Goal: Task Accomplishment & Management: Manage account settings

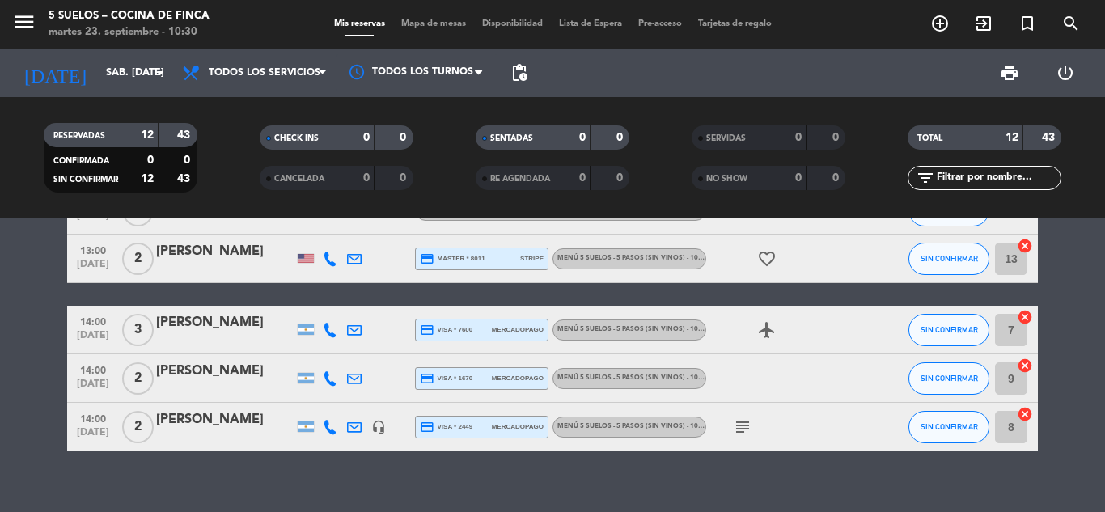
scroll to position [449, 0]
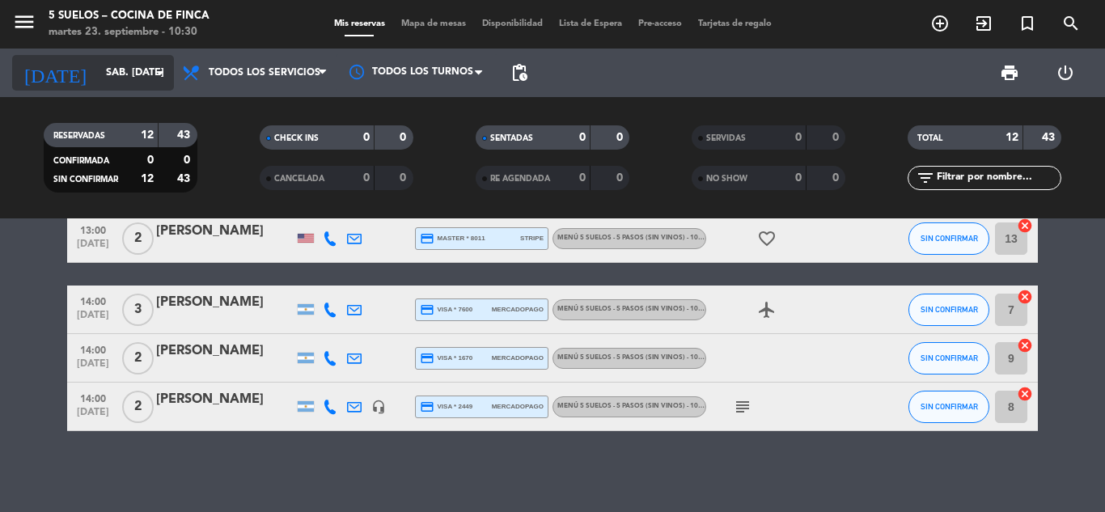
click at [100, 62] on input "sáb. [DATE]" at bounding box center [166, 73] width 137 height 28
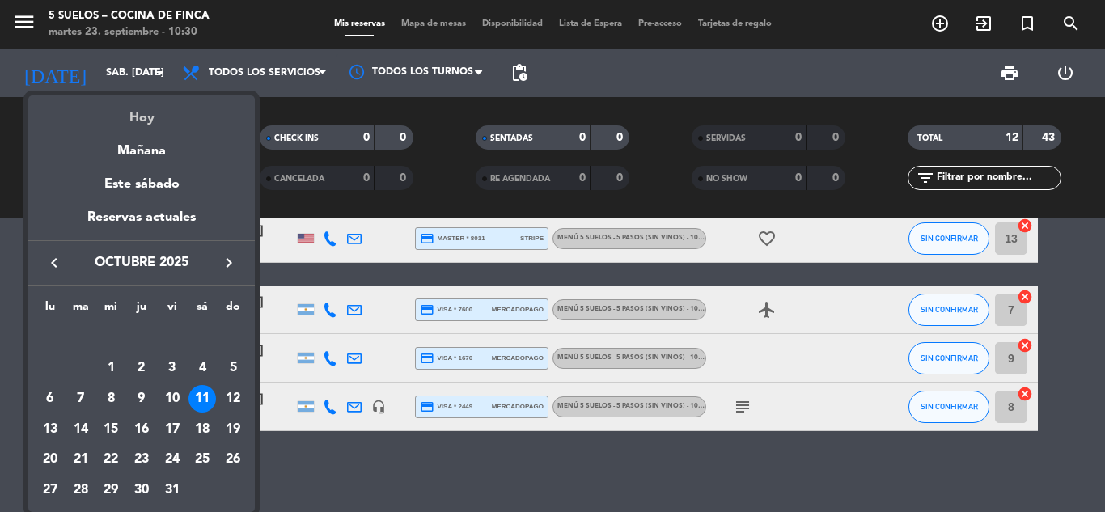
click at [150, 106] on div "Hoy" at bounding box center [141, 111] width 227 height 33
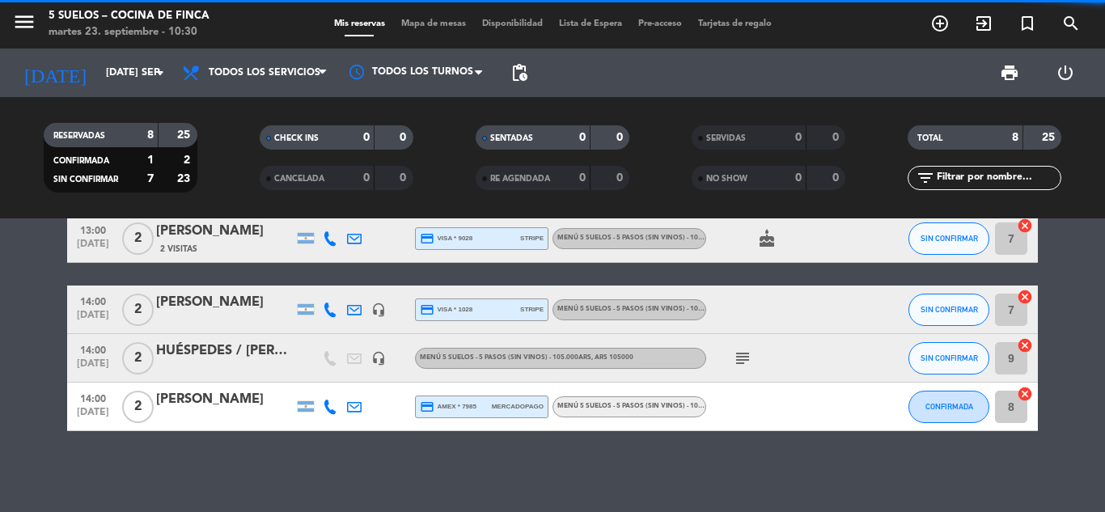
scroll to position [0, 0]
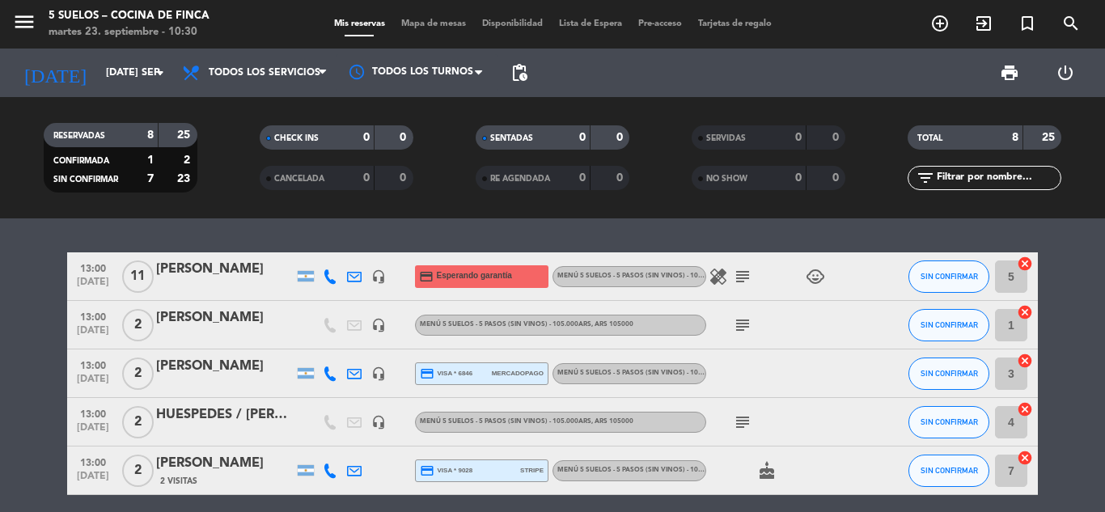
click at [745, 276] on icon "subject" at bounding box center [742, 276] width 19 height 19
click at [89, 277] on span "[DATE]" at bounding box center [93, 286] width 40 height 19
click at [379, 275] on icon "headset_mic" at bounding box center [378, 276] width 15 height 15
click at [0, 307] on bookings-row "13:00 [DATE] [PERSON_NAME] headset_mic Reservas credit_card Esperando garantía …" at bounding box center [552, 457] width 1105 height 411
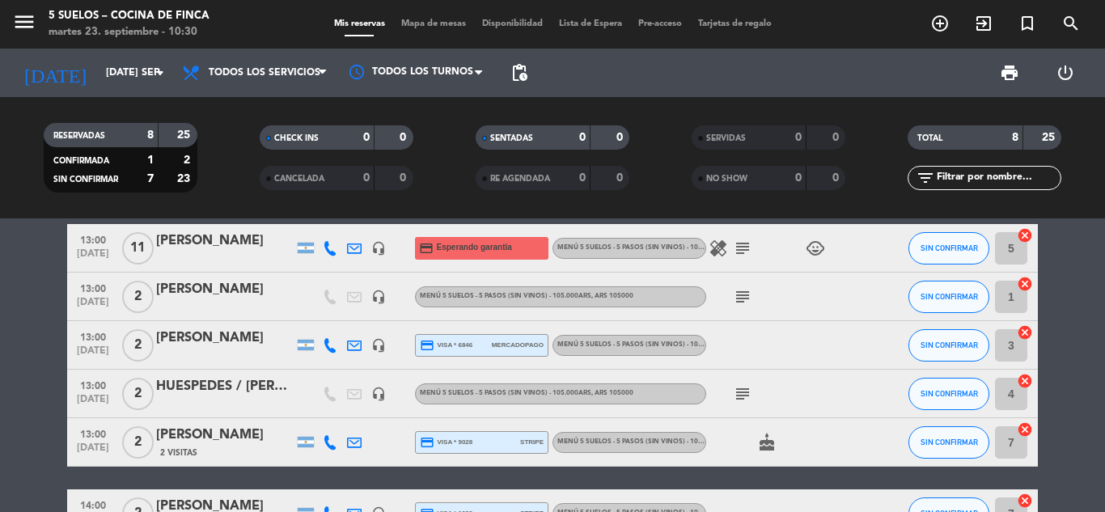
scroll to position [29, 0]
click at [740, 295] on icon "subject" at bounding box center [742, 295] width 19 height 19
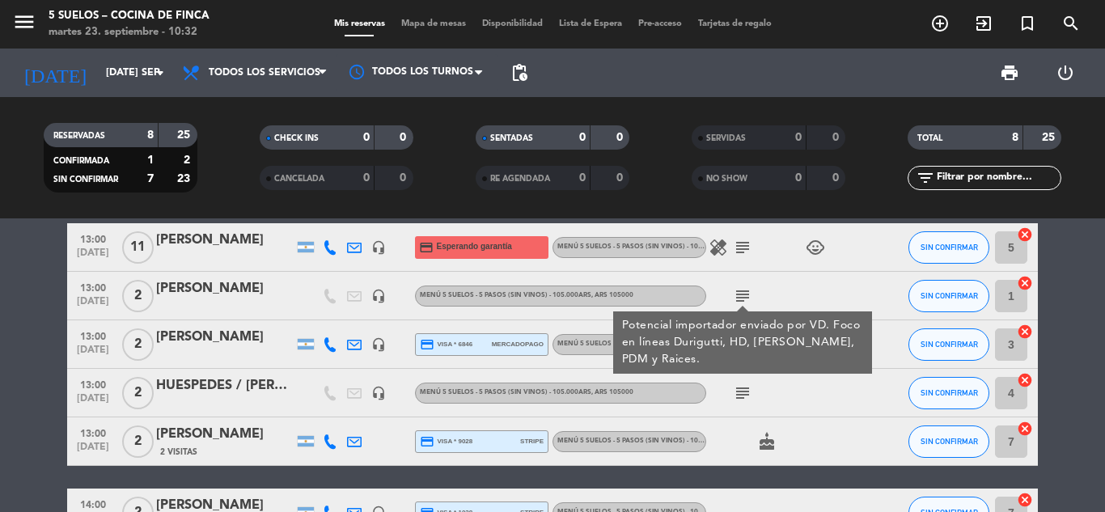
scroll to position [0, 0]
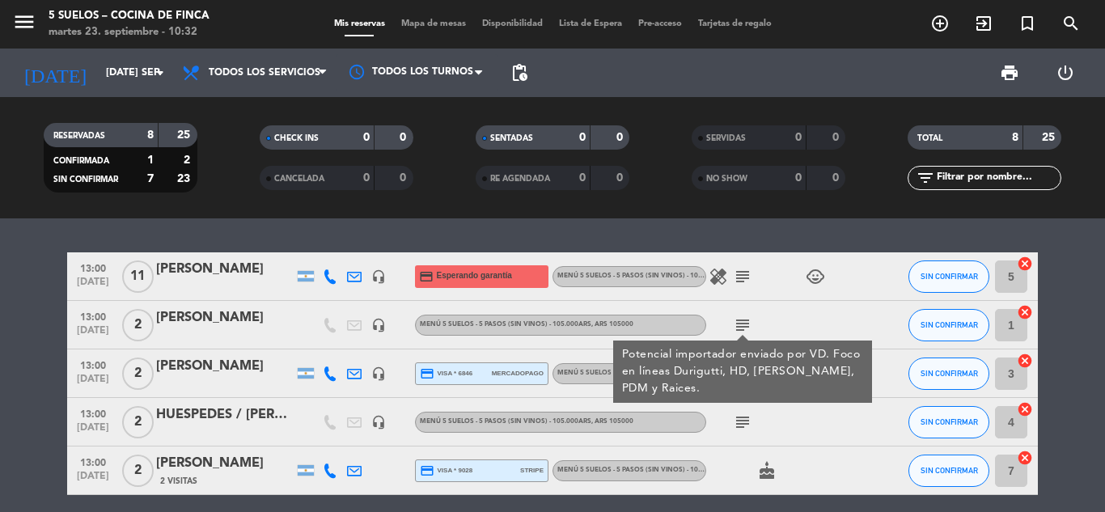
click at [74, 321] on span "13:00" at bounding box center [93, 316] width 40 height 19
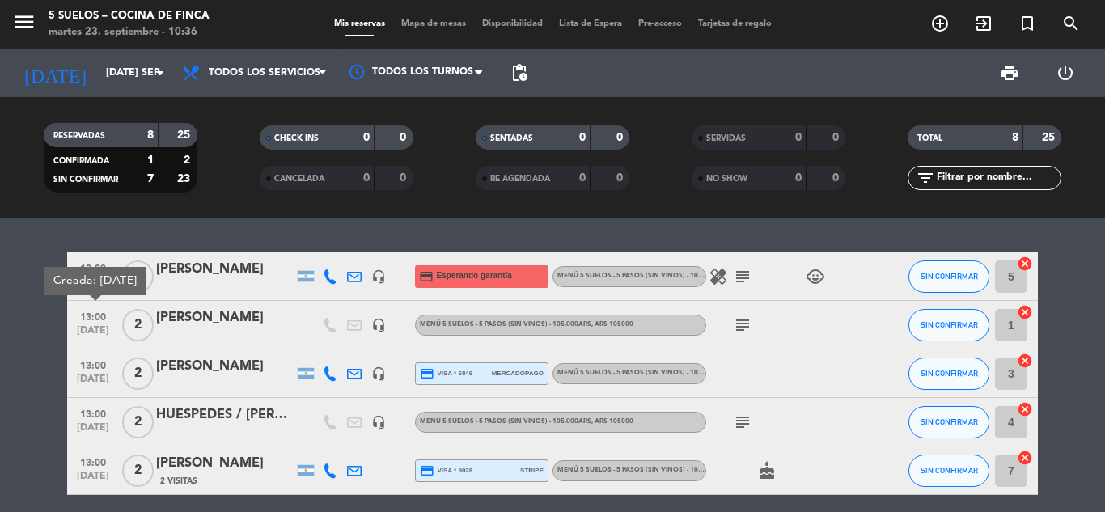
click at [7, 295] on bookings-row "13:00 [DATE] [PERSON_NAME] headset_mic credit_card Esperando garantía MENÚ 5 SU…" at bounding box center [552, 457] width 1105 height 411
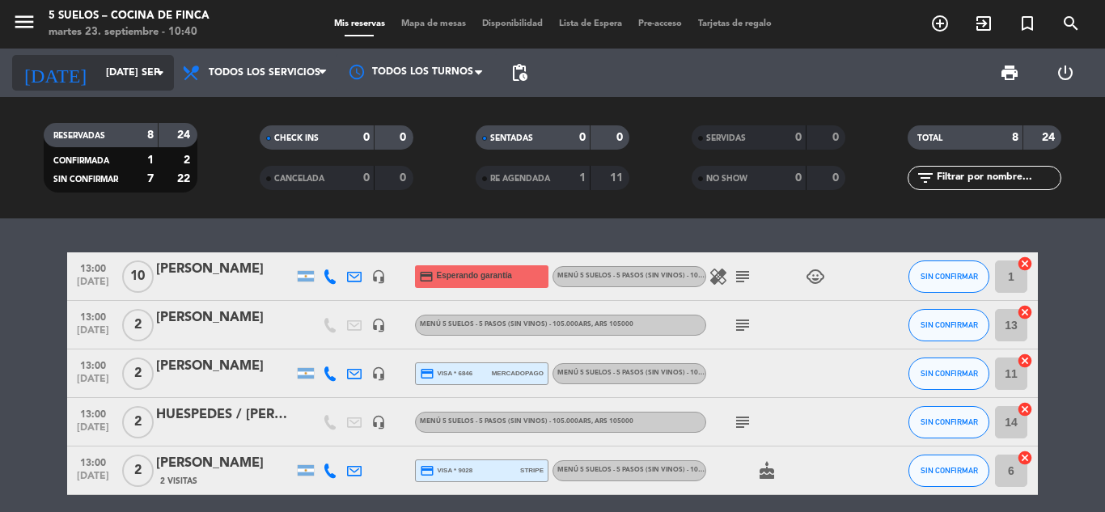
click at [132, 74] on input "[DATE] sep." at bounding box center [166, 73] width 137 height 28
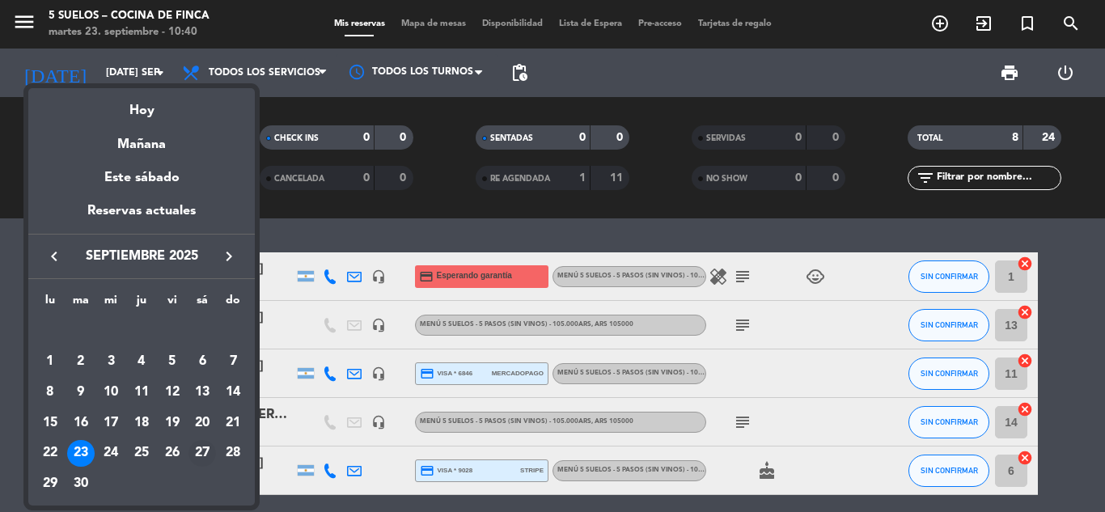
click at [211, 448] on div "27" at bounding box center [203, 454] width 28 height 28
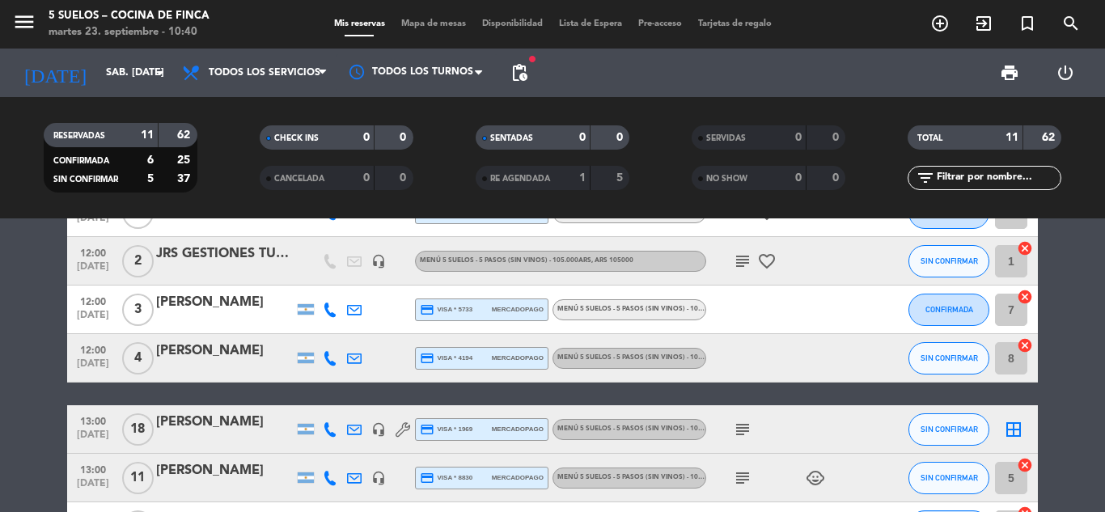
scroll to position [64, 0]
click at [98, 67] on input "sáb. [DATE]" at bounding box center [166, 73] width 137 height 28
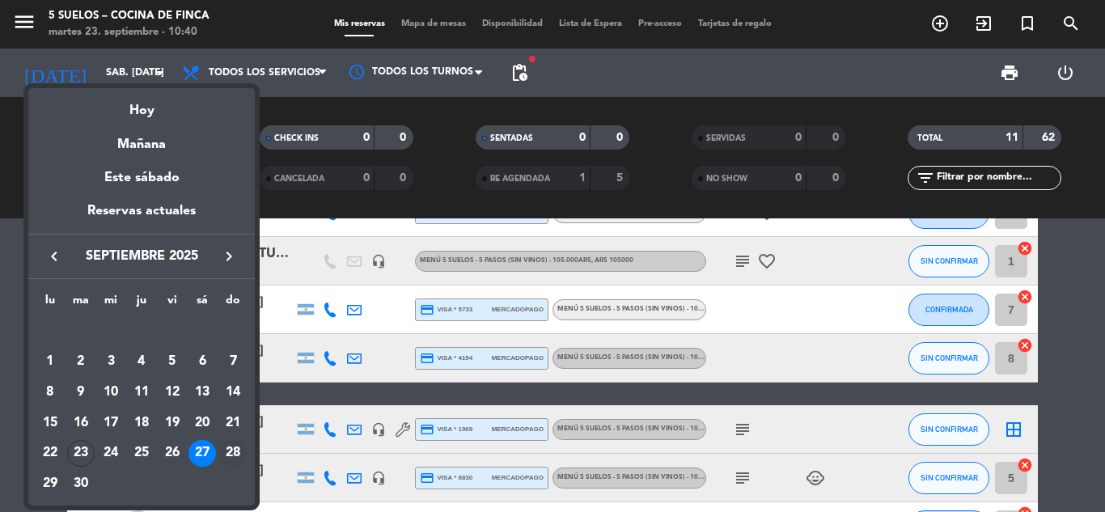
click at [237, 456] on div "28" at bounding box center [233, 454] width 28 height 28
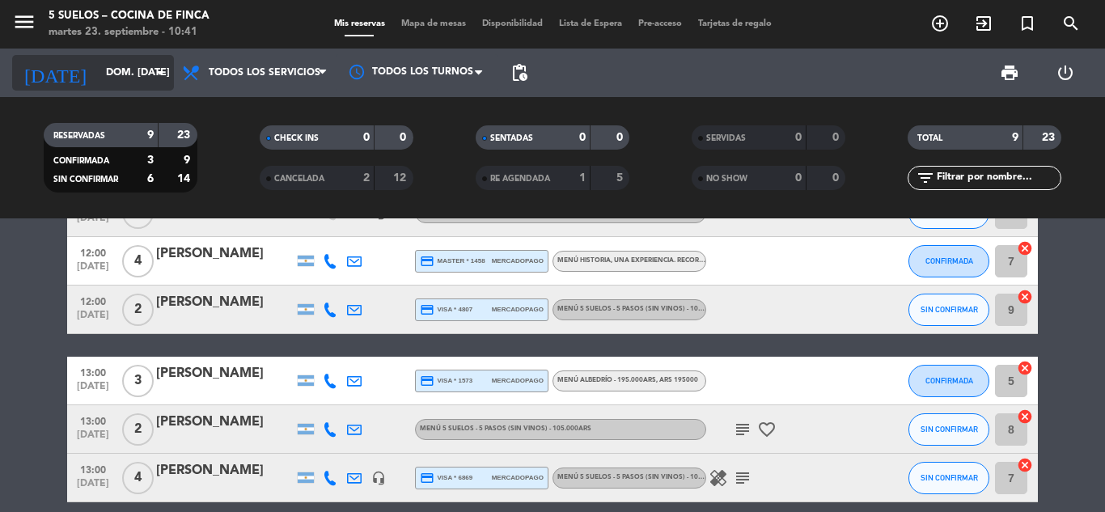
click at [98, 79] on input "dom. [DATE]" at bounding box center [166, 73] width 137 height 28
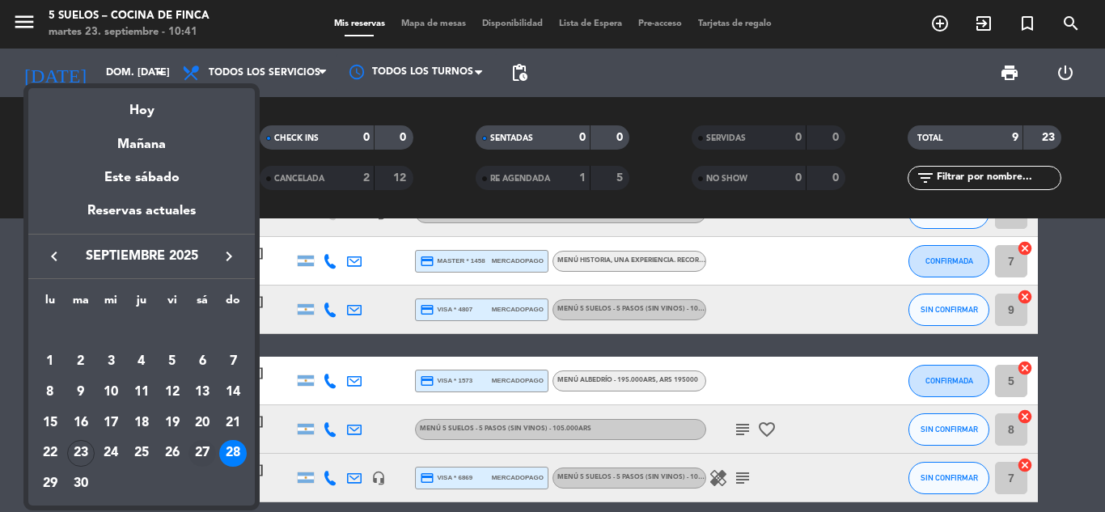
click at [206, 448] on div "27" at bounding box center [203, 454] width 28 height 28
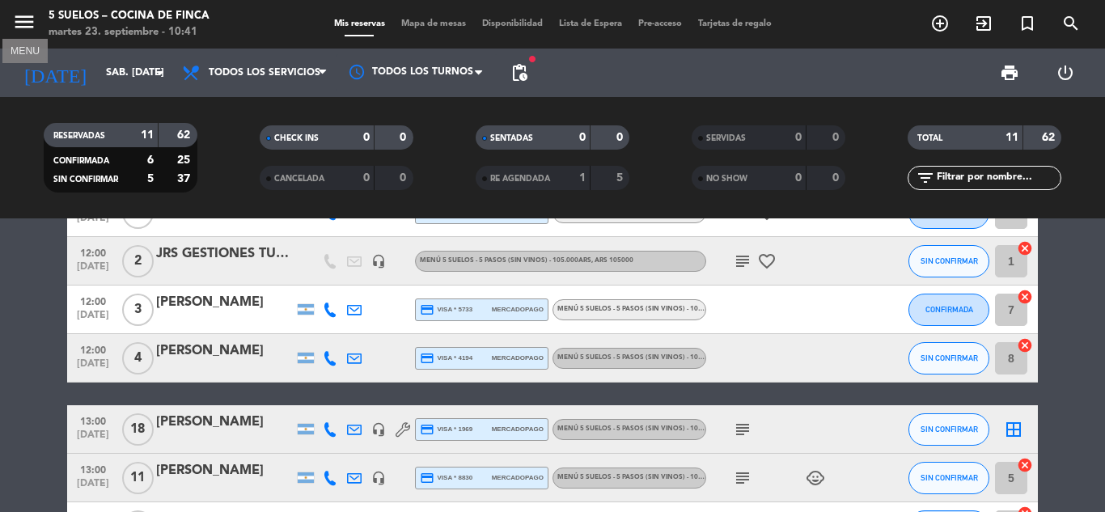
click at [28, 24] on icon "menu" at bounding box center [24, 22] width 24 height 24
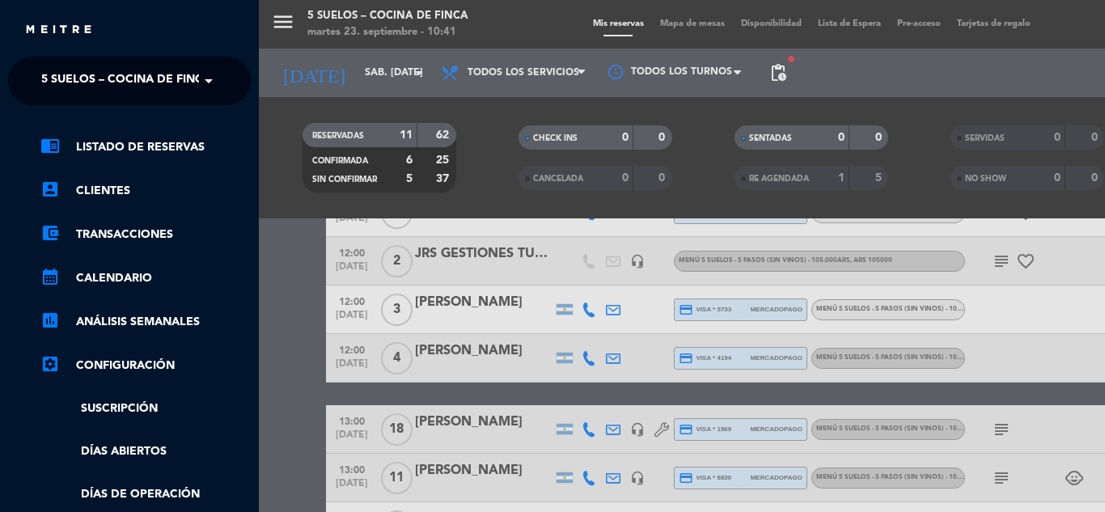
click at [145, 74] on span "5 SUELOS – COCINA DE FINCA" at bounding box center [126, 81] width 170 height 34
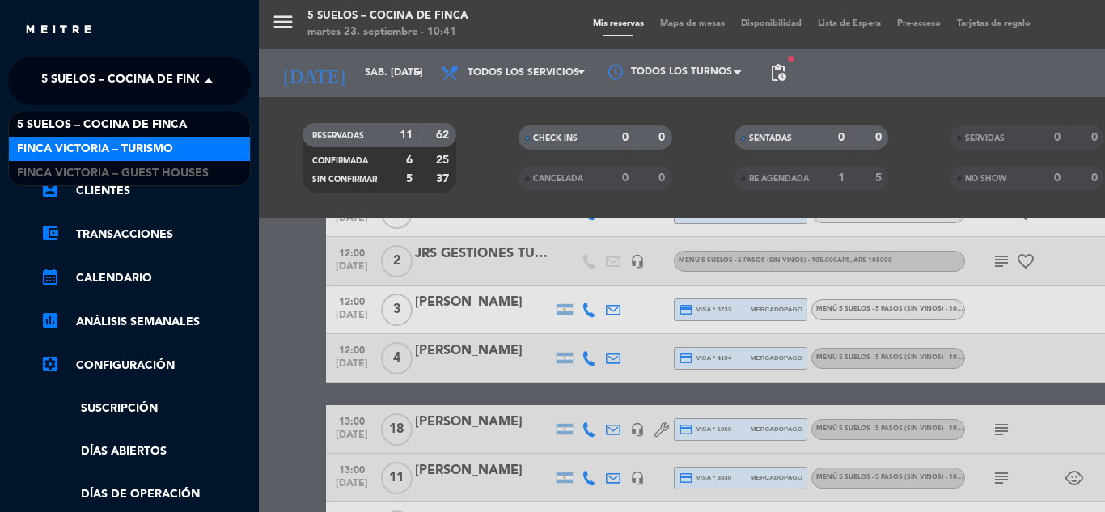
click at [167, 150] on span "FINCA VICTORIA – TURISMO" at bounding box center [95, 149] width 156 height 19
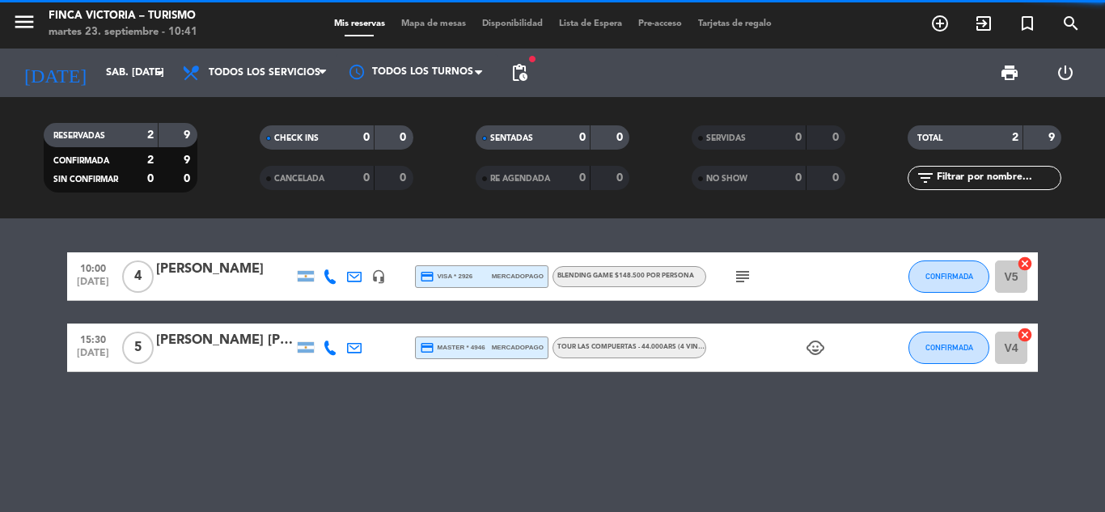
scroll to position [0, 0]
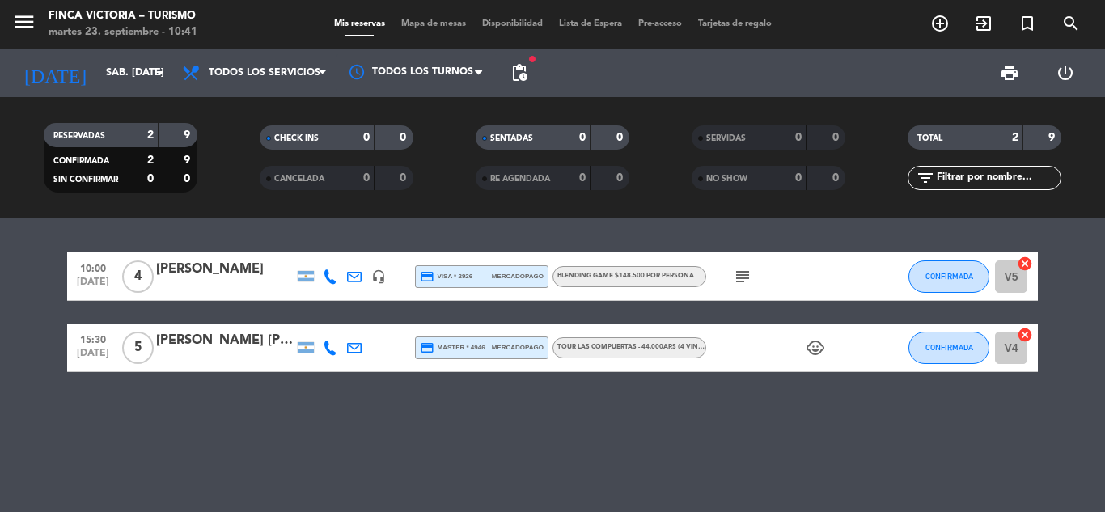
click at [744, 271] on icon "subject" at bounding box center [742, 276] width 19 height 19
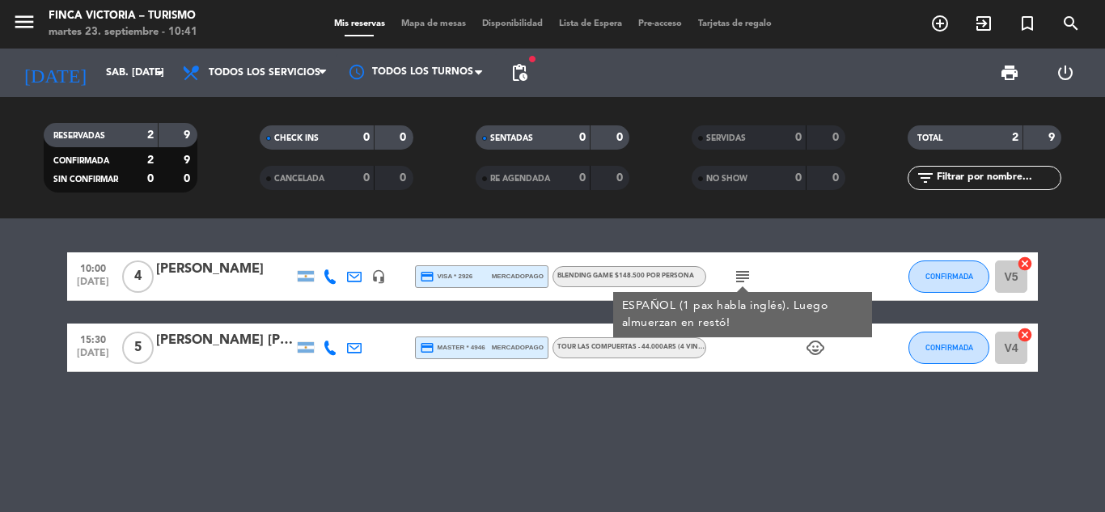
click at [49, 255] on bookings-row "10:00 [DATE] 4 [PERSON_NAME] headset_mic credit_card visa * 2926 mercadopago Bl…" at bounding box center [552, 312] width 1105 height 120
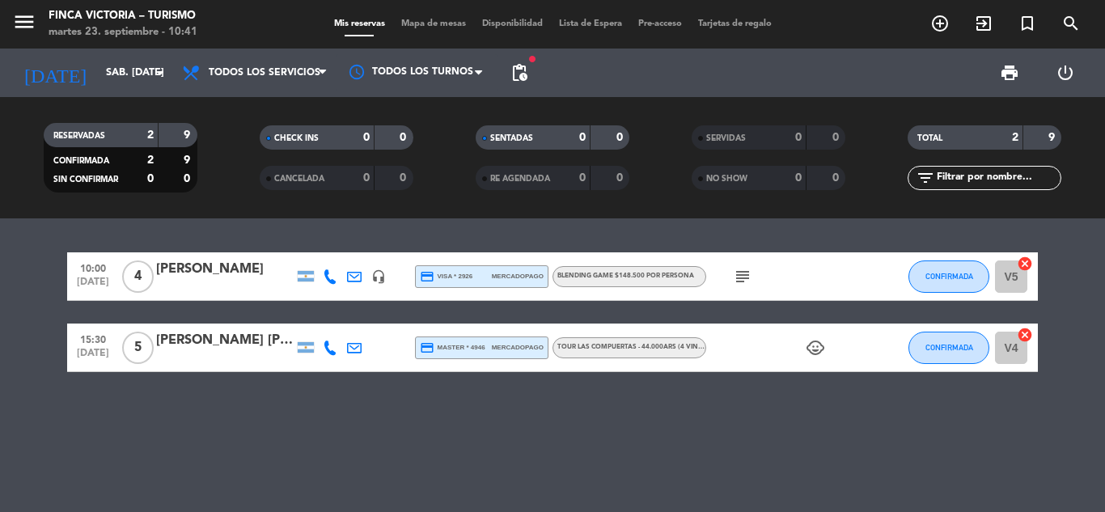
click at [0, 265] on bookings-row "10:00 [DATE] 4 [PERSON_NAME] headset_mic credit_card visa * 2926 mercadopago Bl…" at bounding box center [552, 312] width 1105 height 120
click at [378, 278] on icon "headset_mic" at bounding box center [378, 276] width 15 height 15
click at [129, 74] on input "sáb. [DATE]" at bounding box center [166, 73] width 137 height 28
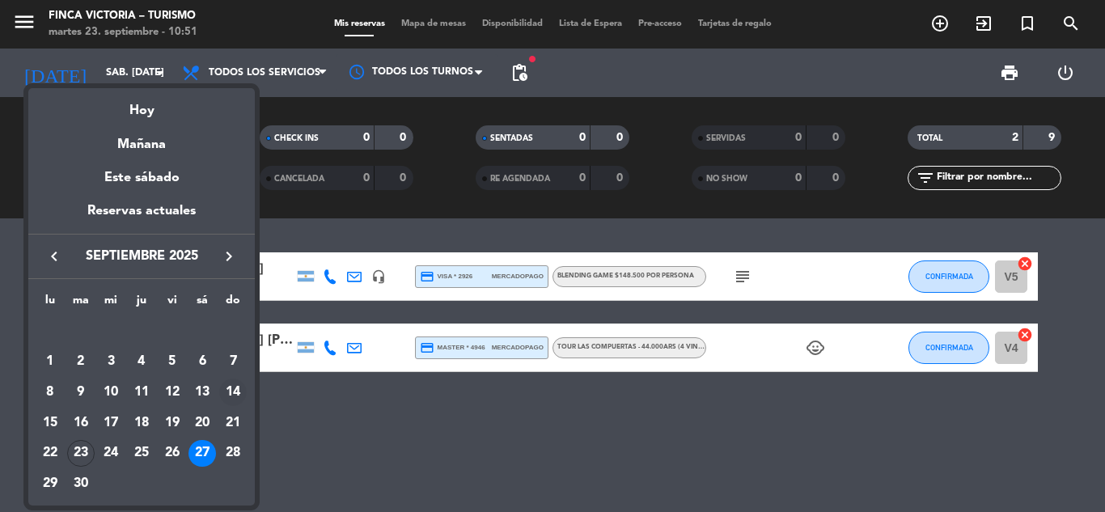
click at [242, 391] on div "14" at bounding box center [233, 393] width 28 height 28
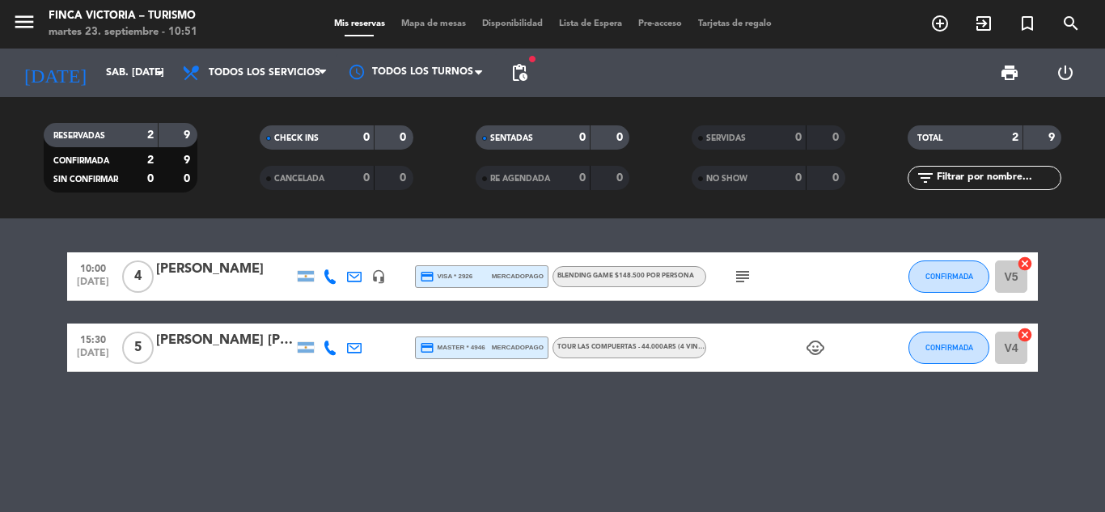
type input "dom. [DATE]"
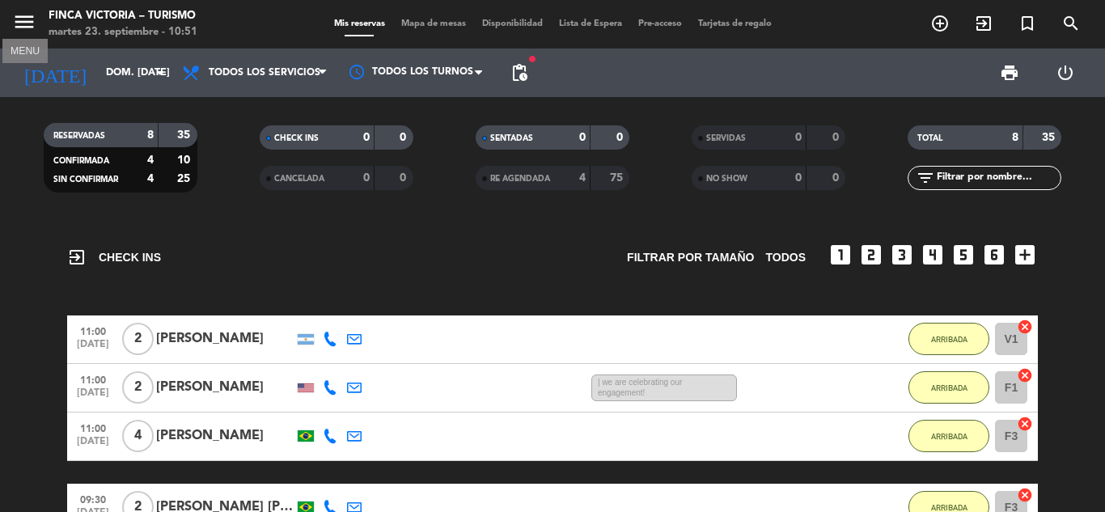
click at [18, 11] on icon "menu" at bounding box center [24, 22] width 24 height 24
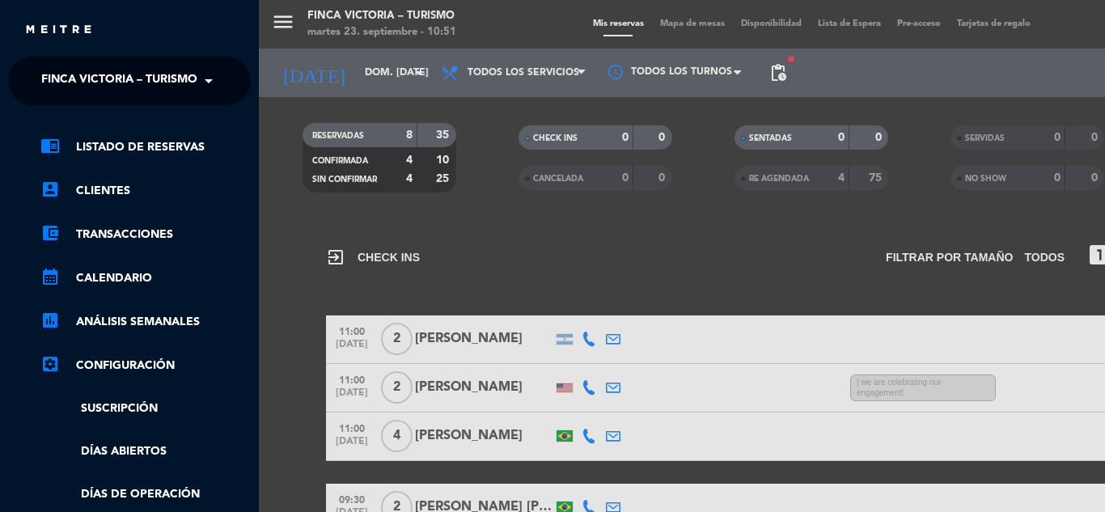
click at [109, 64] on span "FINCA VICTORIA – TURISMO" at bounding box center [119, 81] width 156 height 34
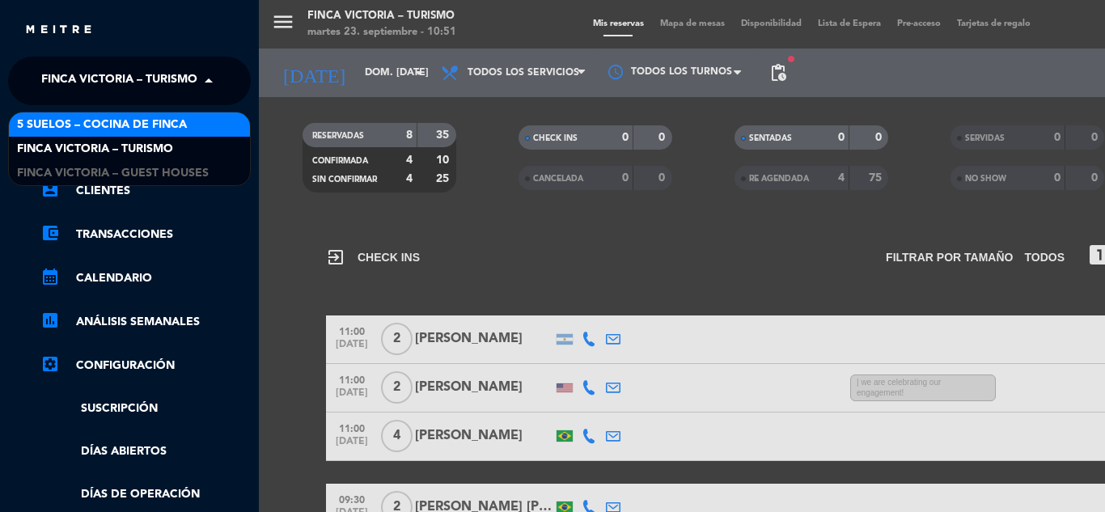
click at [126, 120] on span "5 SUELOS – COCINA DE FINCA" at bounding box center [102, 125] width 170 height 19
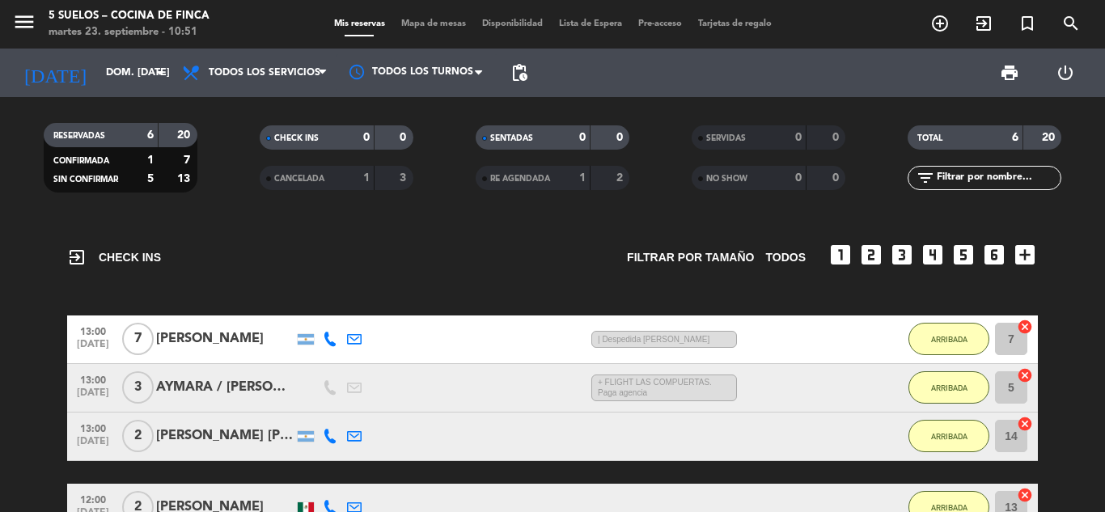
click at [186, 351] on div "13:00 [DATE] 7 [PERSON_NAME] 21:01 H / 2:04 H sms | Despedida [PERSON_NAME] ARR…" at bounding box center [552, 340] width 971 height 49
click at [210, 336] on div "[PERSON_NAME]" at bounding box center [225, 338] width 138 height 21
